Goal: Find contact information: Find contact information

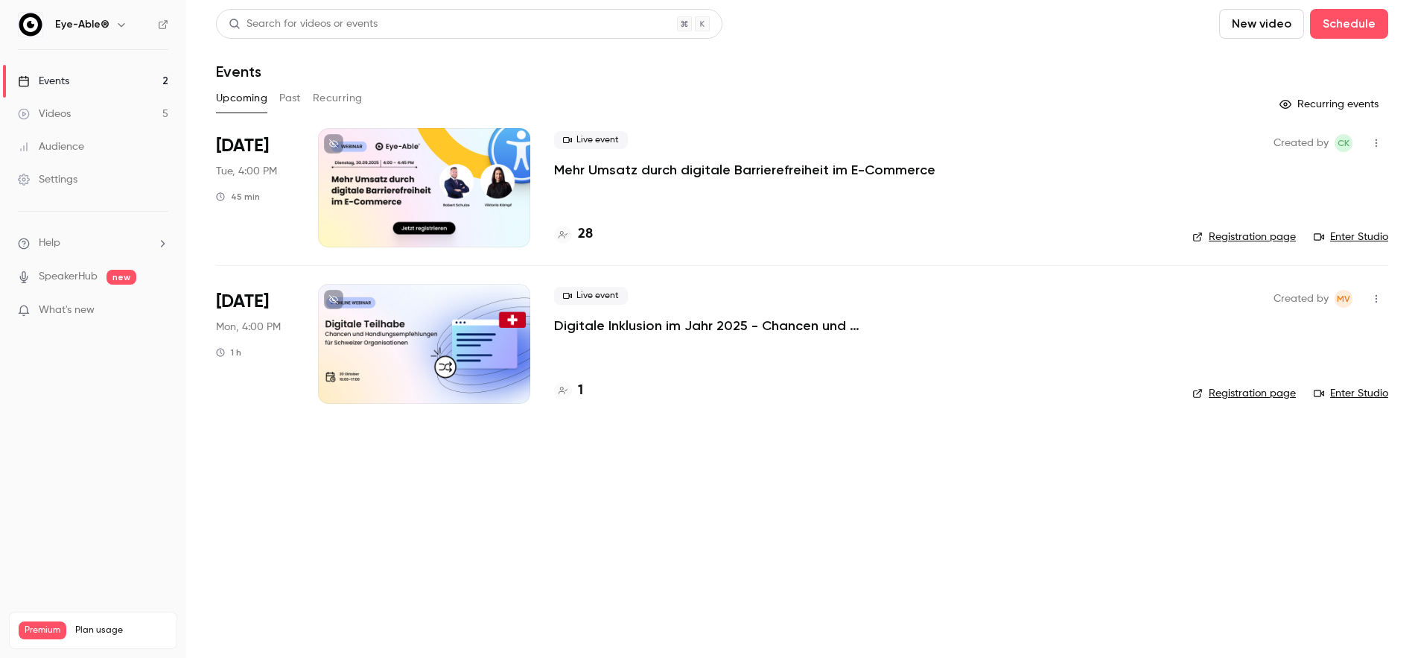
click at [586, 168] on p "Mehr Umsatz durch digitale Barrierefreiheit im E-Commerce" at bounding box center [744, 170] width 381 height 18
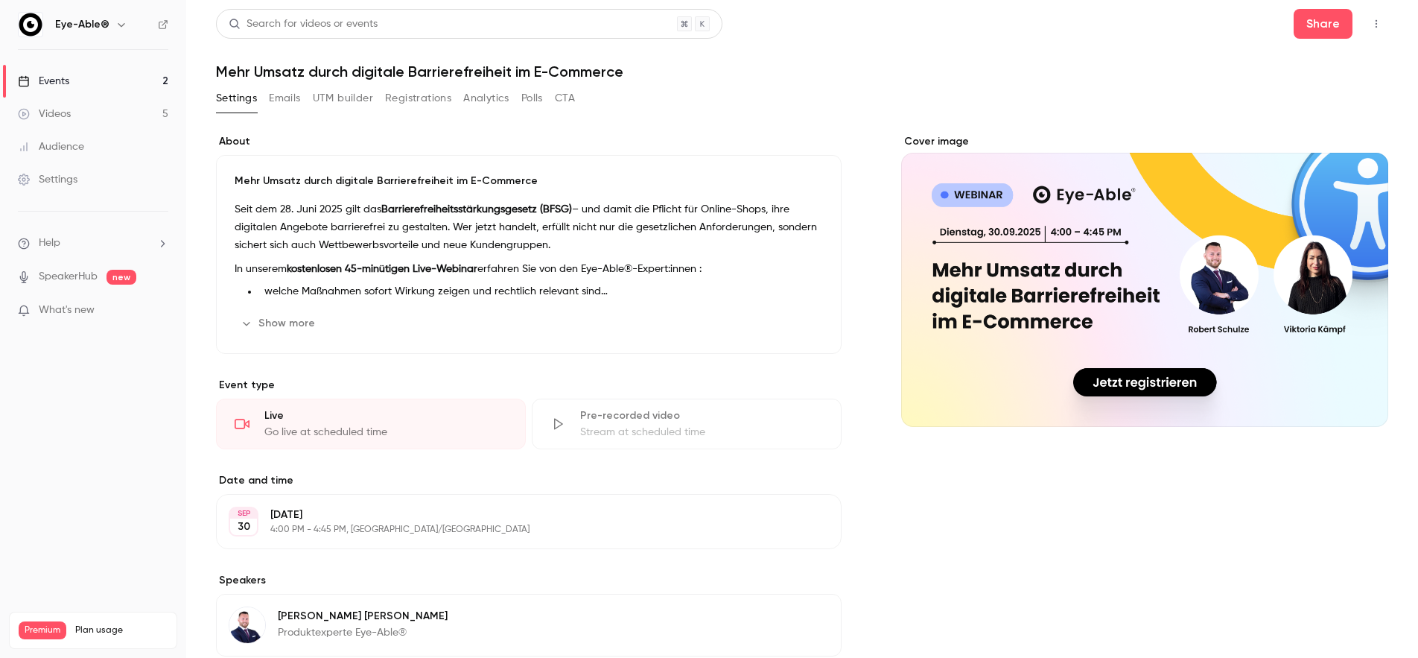
click at [296, 104] on button "Emails" at bounding box center [284, 98] width 31 height 24
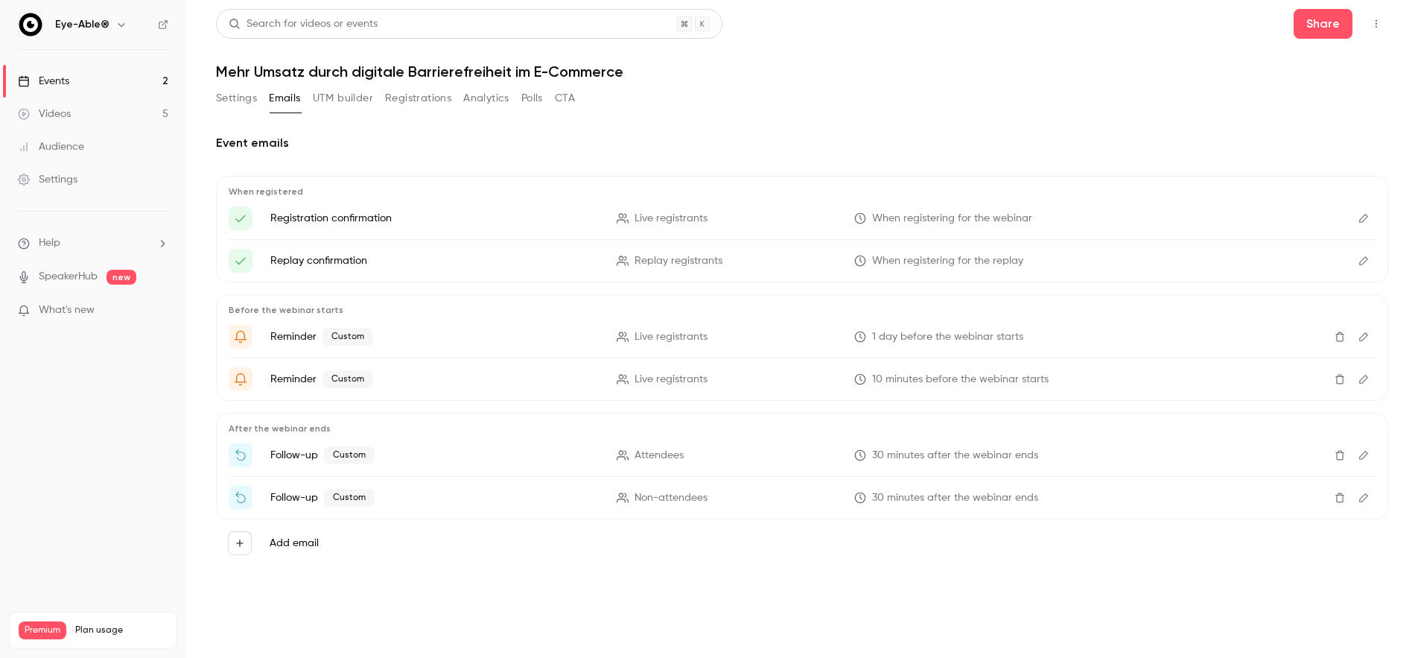
click at [219, 103] on button "Settings" at bounding box center [236, 98] width 41 height 24
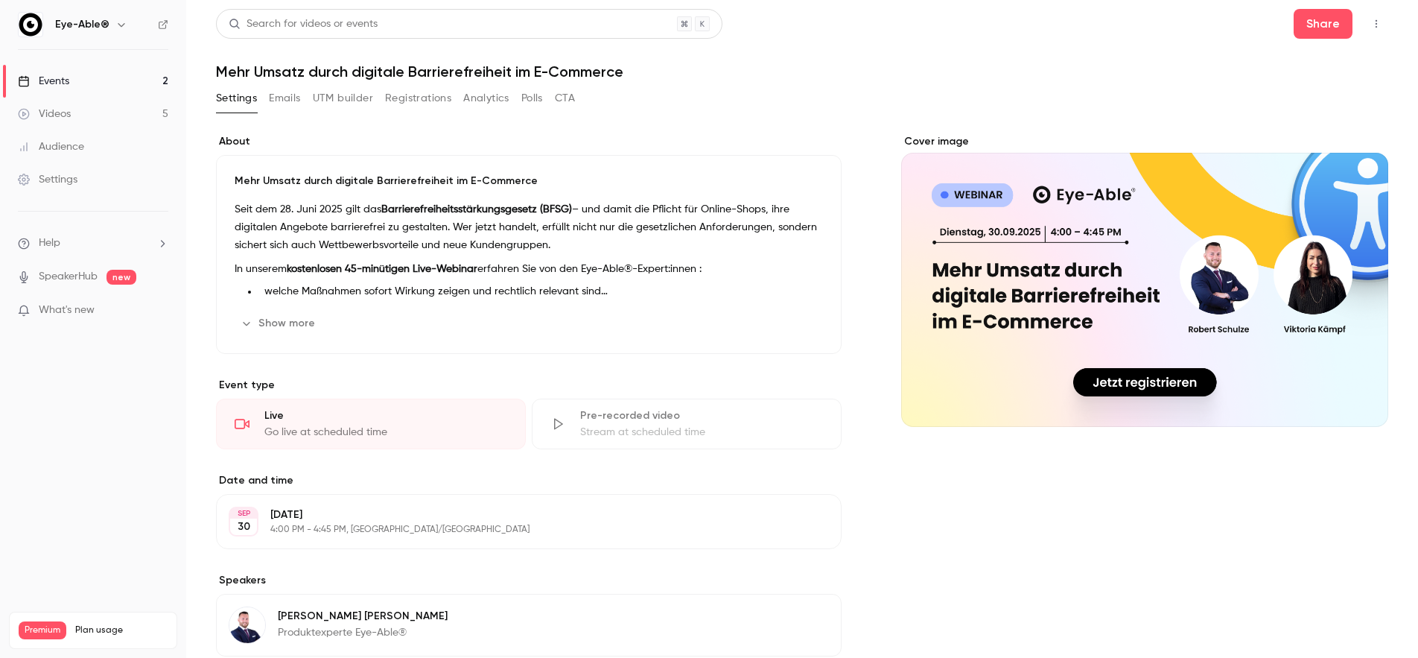
click at [407, 101] on button "Registrations" at bounding box center [418, 98] width 66 height 24
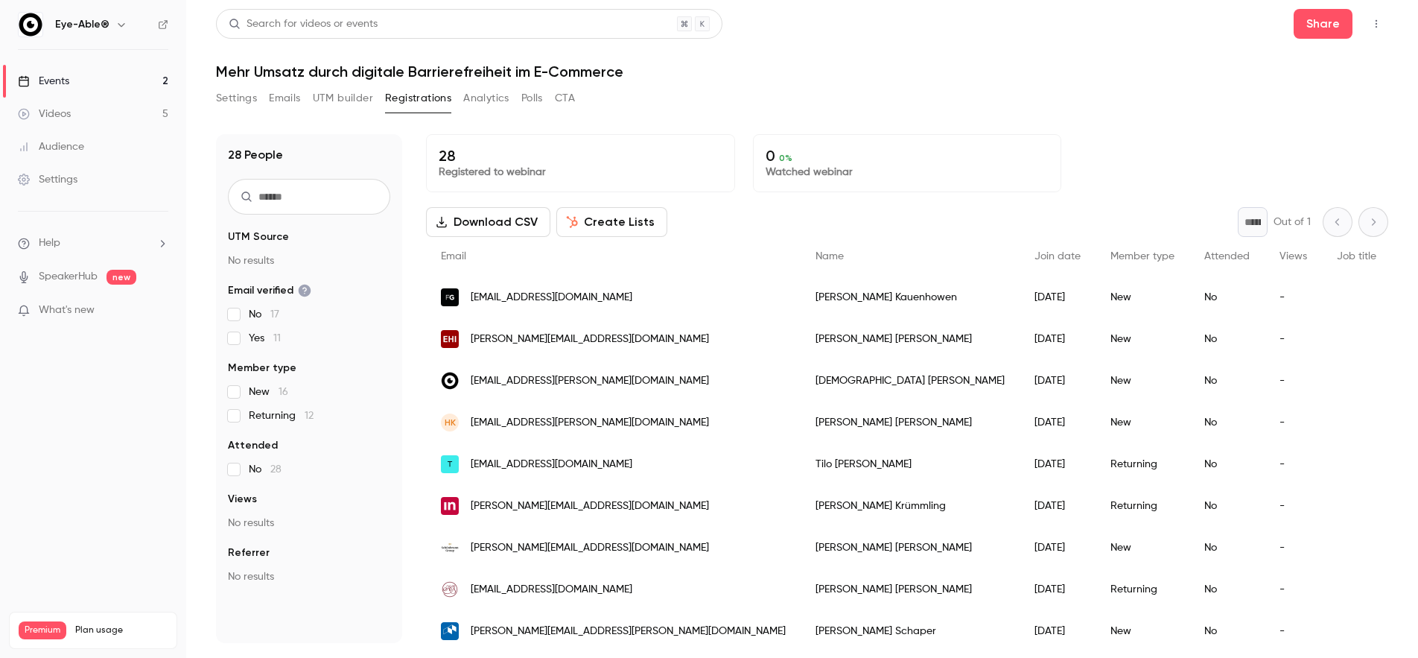
click at [801, 298] on div "[PERSON_NAME]" at bounding box center [910, 297] width 219 height 42
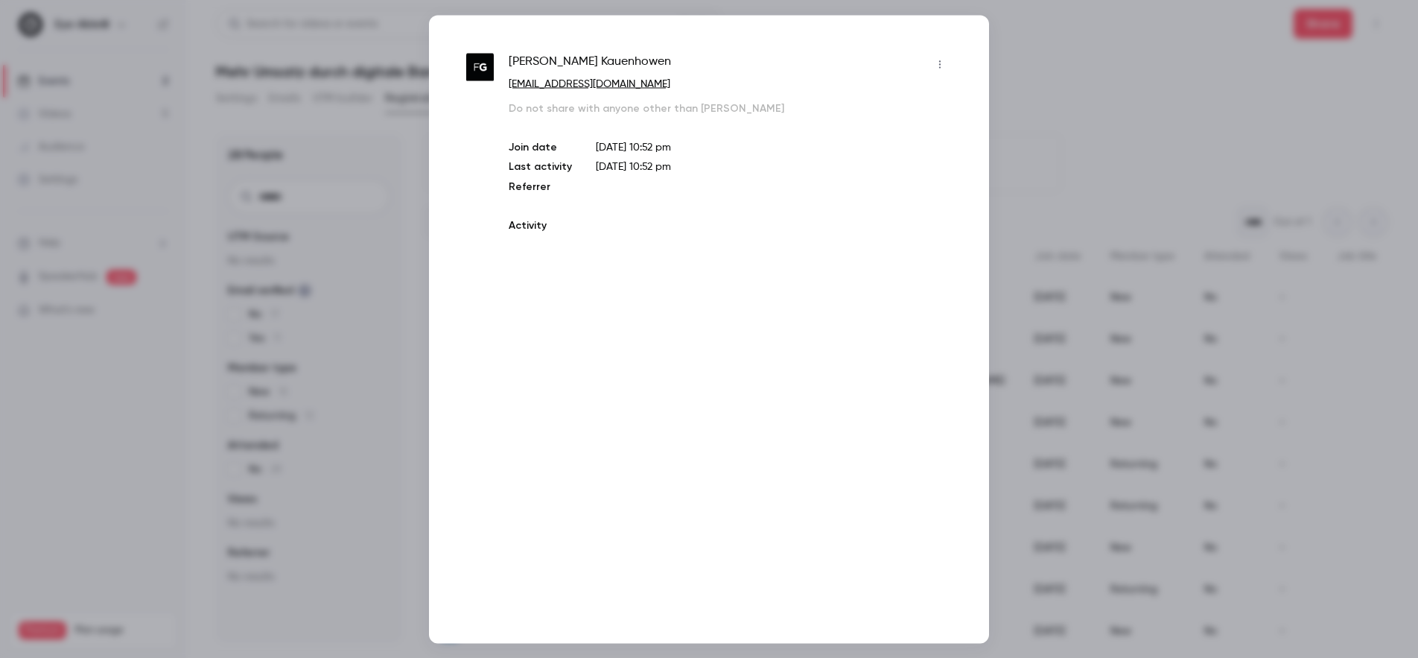
click at [765, 298] on div "[PERSON_NAME] [EMAIL_ADDRESS][DOMAIN_NAME] Do not share with anyone other than …" at bounding box center [709, 329] width 560 height 628
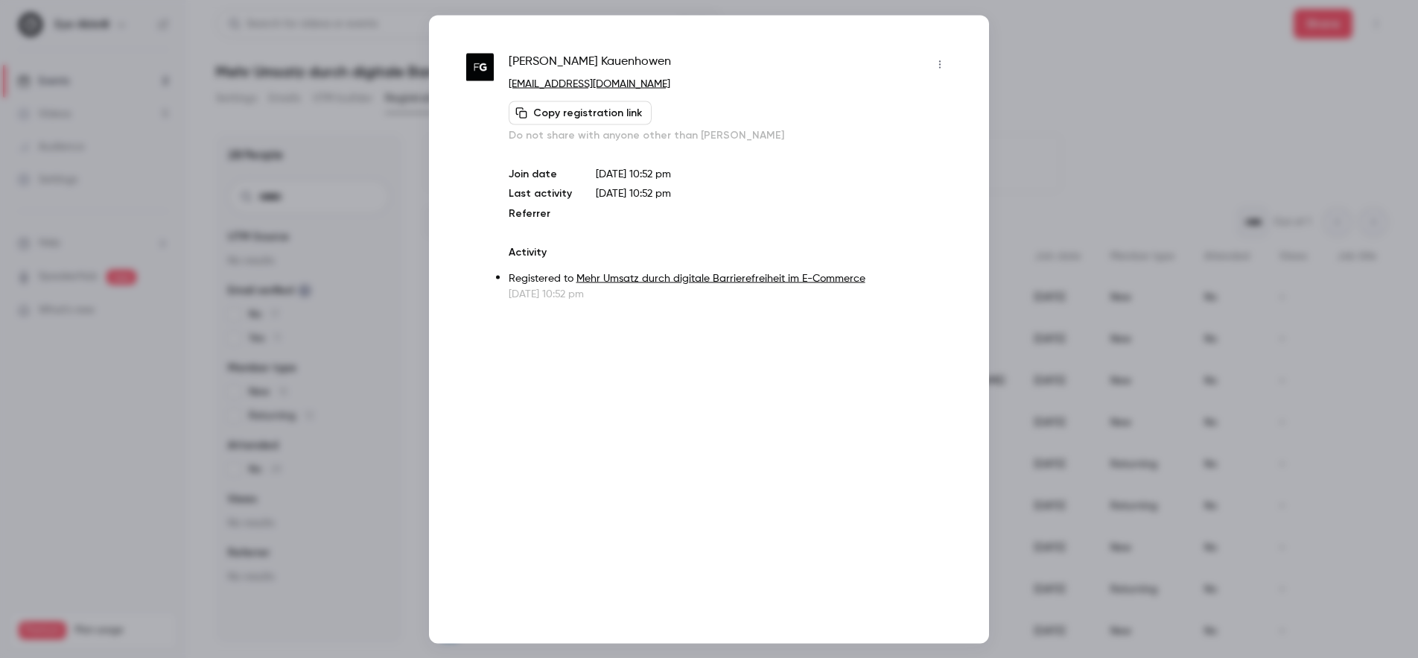
click at [1103, 359] on div at bounding box center [709, 329] width 1418 height 658
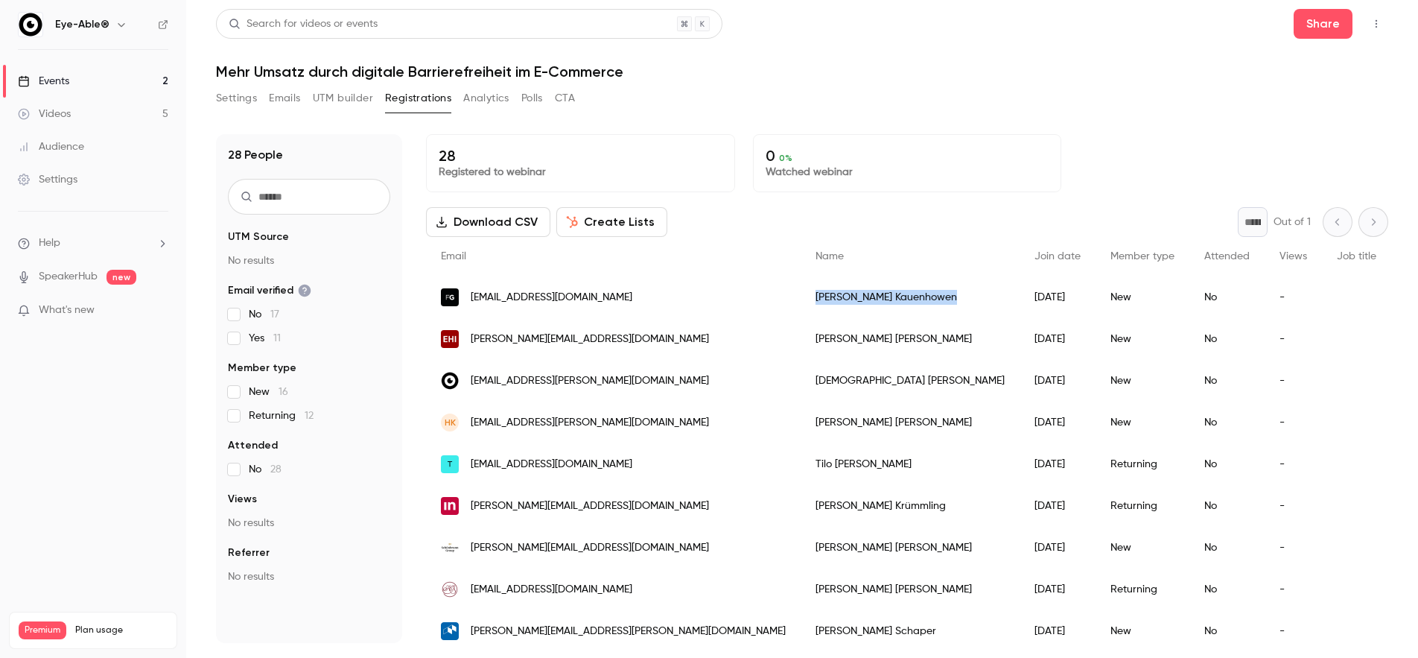
drag, startPoint x: 778, startPoint y: 299, endPoint x: 681, endPoint y: 301, distance: 96.9
click at [801, 301] on div "[PERSON_NAME]" at bounding box center [910, 297] width 219 height 42
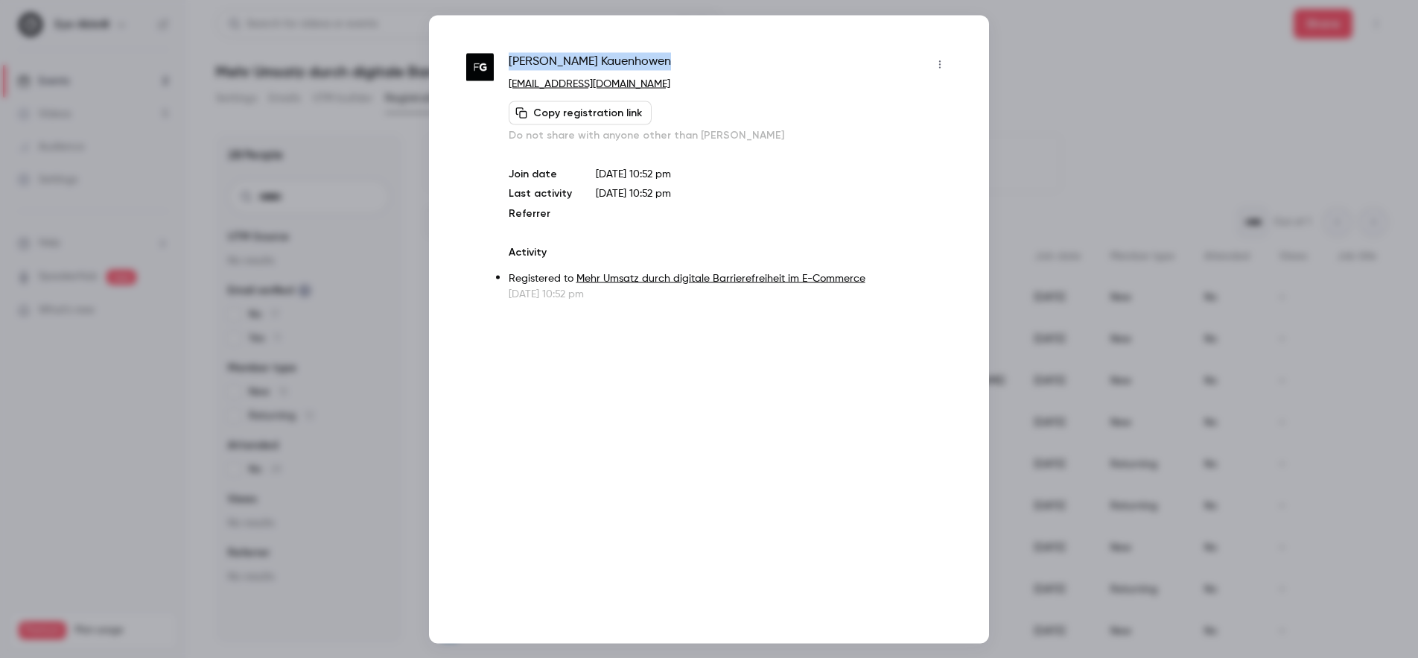
drag, startPoint x: 620, startPoint y: 60, endPoint x: 507, endPoint y: 62, distance: 112.5
click at [507, 62] on div "[PERSON_NAME] [EMAIL_ADDRESS][DOMAIN_NAME] Copy registration link Do not share …" at bounding box center [709, 176] width 486 height 249
copy span "[PERSON_NAME]"
